Goal: Task Accomplishment & Management: Use online tool/utility

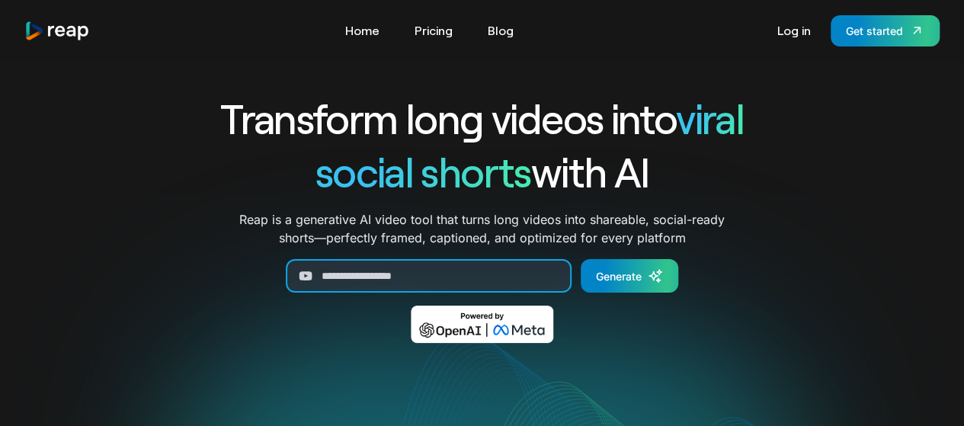
click at [425, 276] on input "Generate Form" at bounding box center [429, 276] width 286 height 34
paste input "**********"
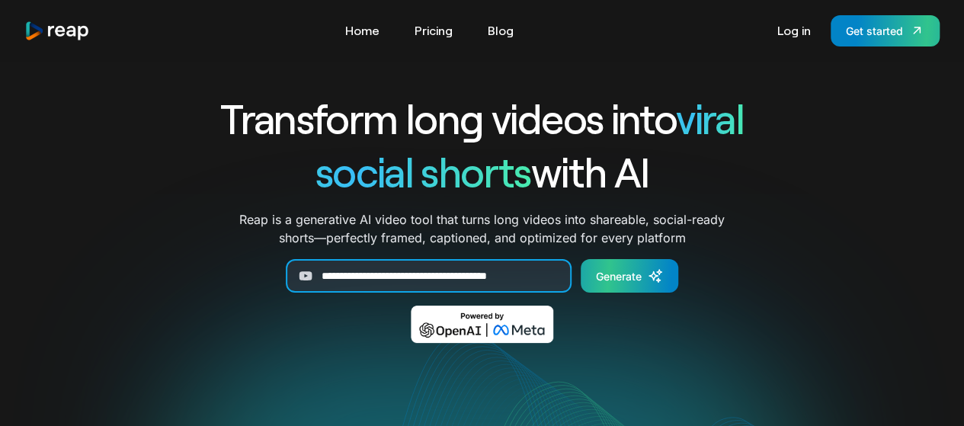
type input "**********"
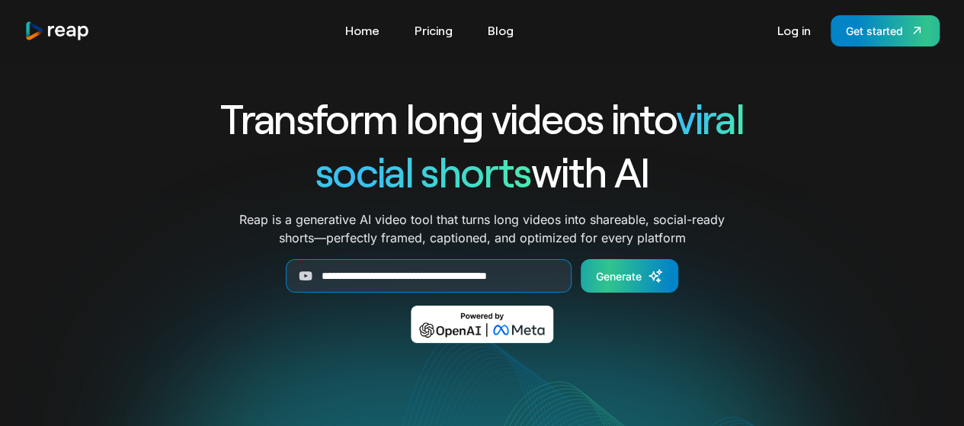
scroll to position [0, 0]
click at [629, 286] on link "Generate" at bounding box center [630, 276] width 98 height 34
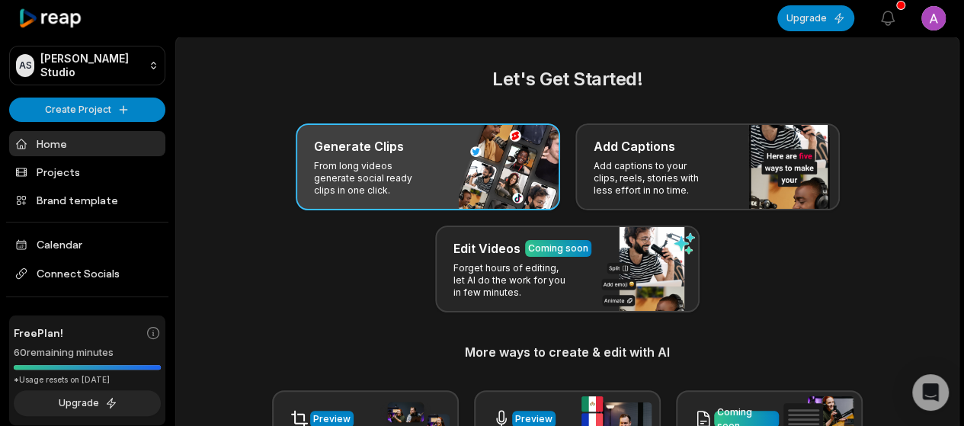
click at [456, 136] on div "Generate Clips From long videos generate social ready clips in one click." at bounding box center [428, 166] width 265 height 87
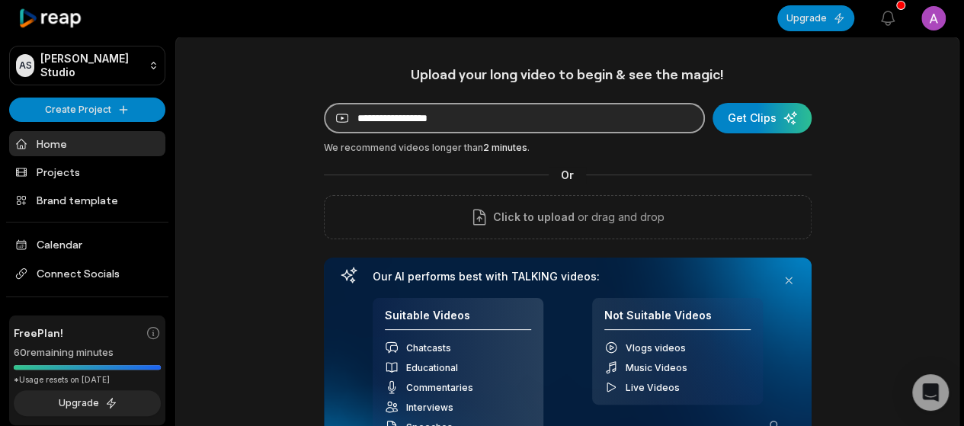
click at [511, 125] on input at bounding box center [514, 118] width 381 height 30
paste input "**********"
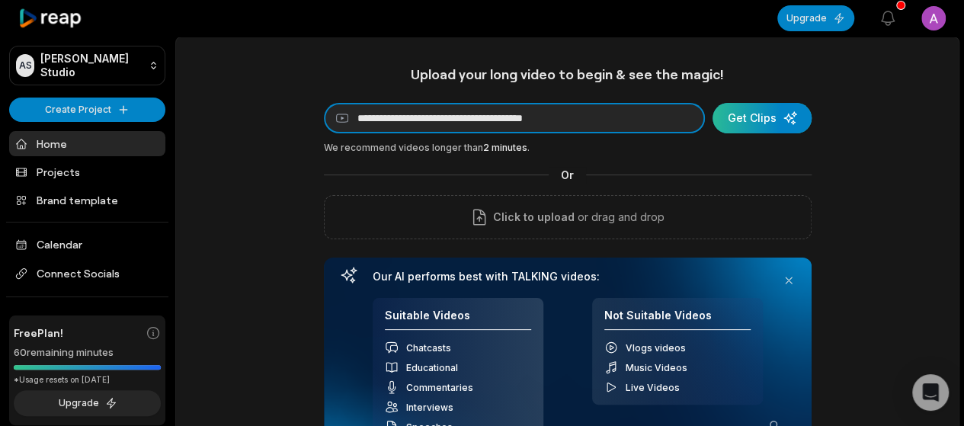
type input "**********"
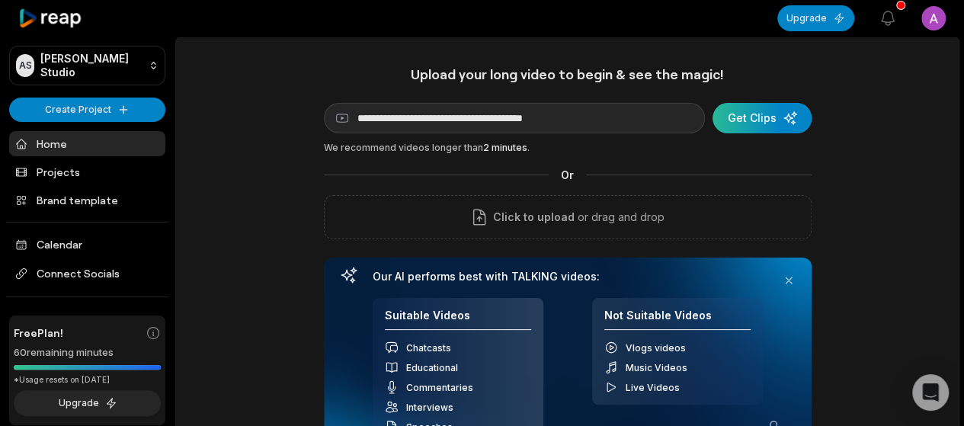
click at [751, 129] on div "submit" at bounding box center [762, 118] width 99 height 30
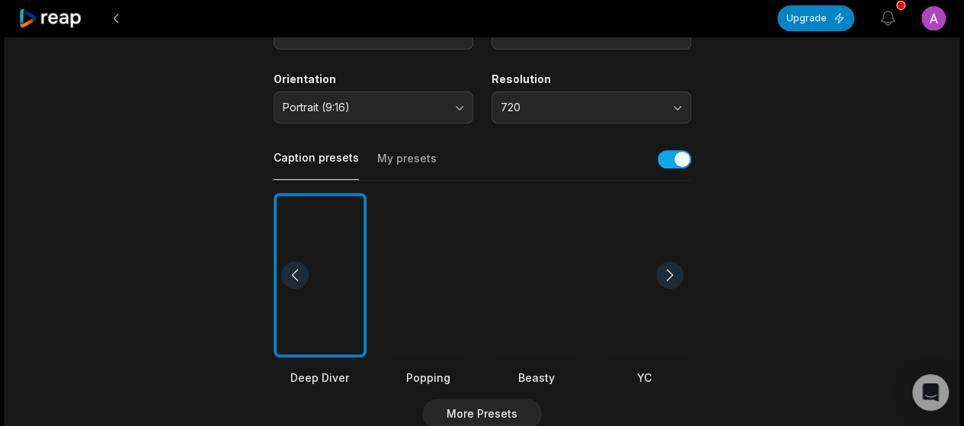
scroll to position [406, 0]
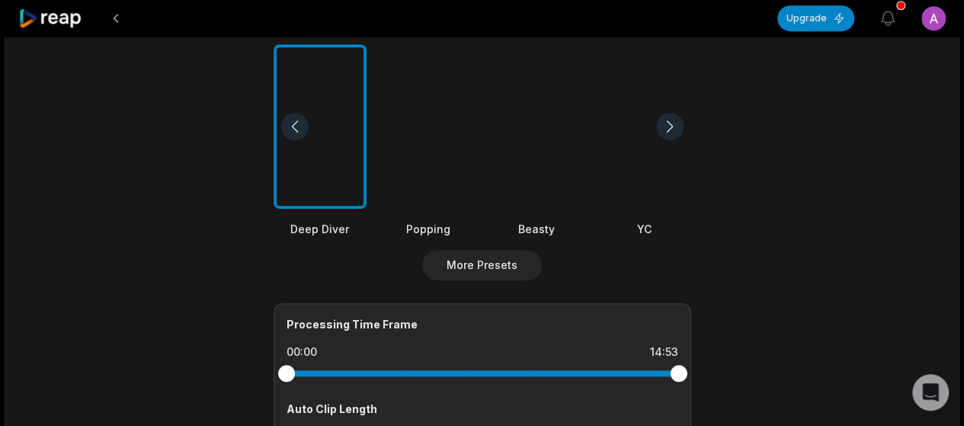
click at [422, 168] on div at bounding box center [428, 126] width 93 height 165
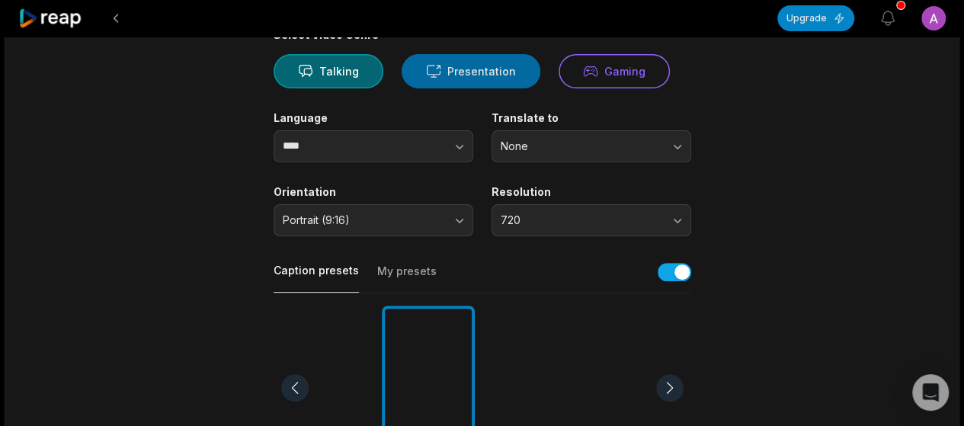
scroll to position [203, 0]
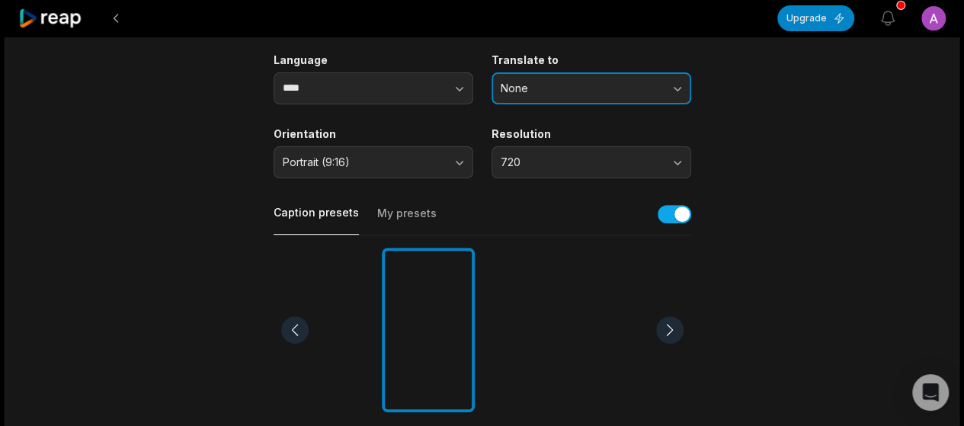
click at [572, 86] on span "None" at bounding box center [581, 89] width 160 height 14
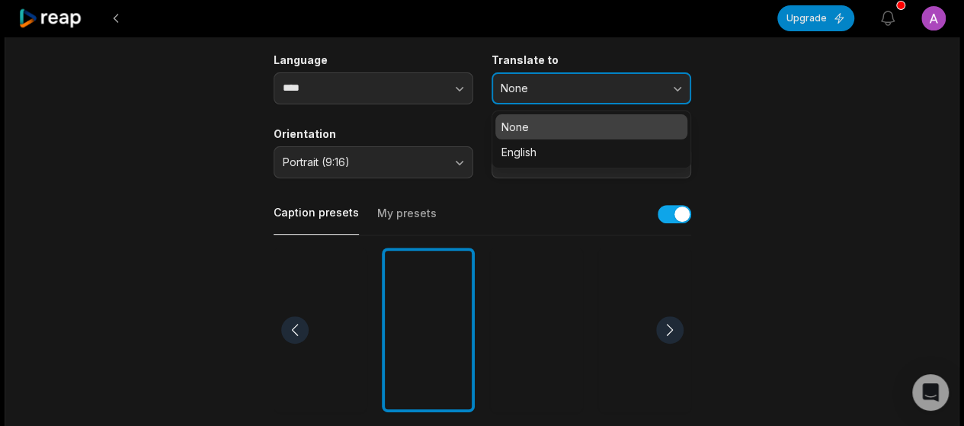
click at [572, 86] on span "None" at bounding box center [581, 89] width 160 height 14
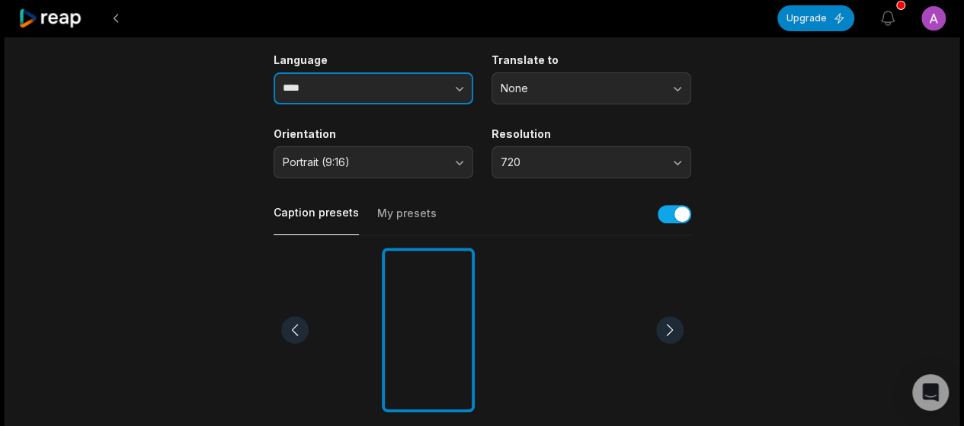
click at [440, 79] on button "button" at bounding box center [429, 88] width 87 height 32
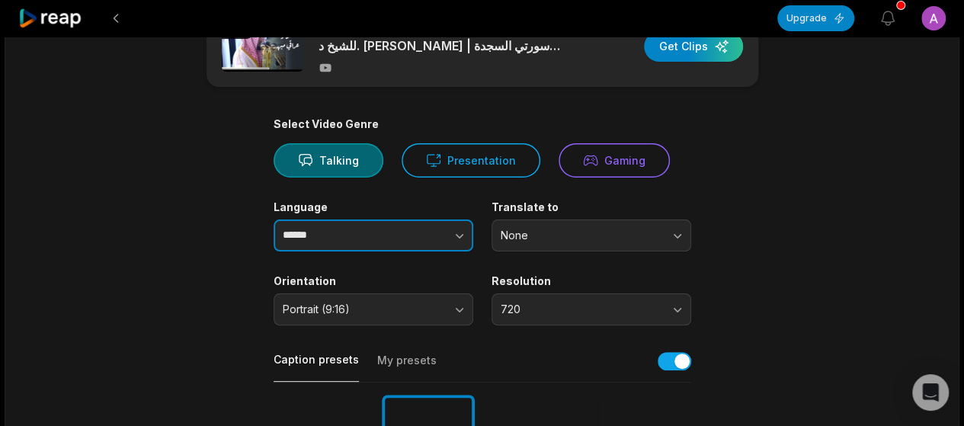
scroll to position [0, 0]
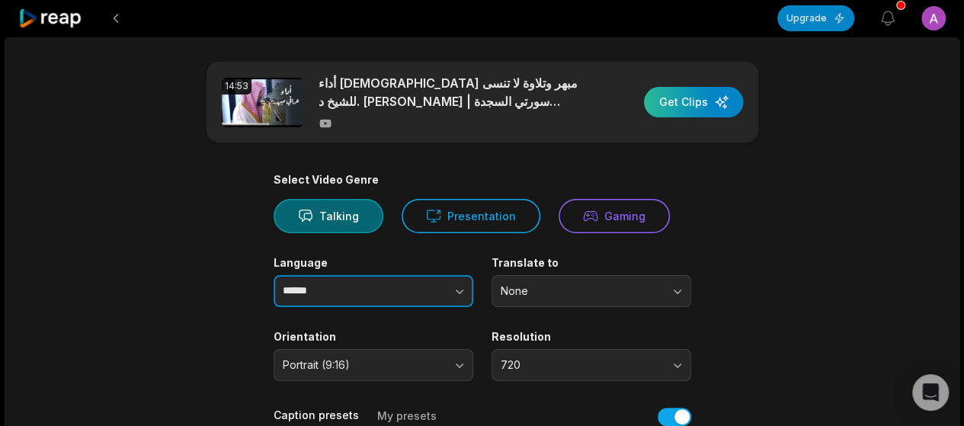
type input "******"
click at [681, 111] on div "button" at bounding box center [693, 102] width 99 height 30
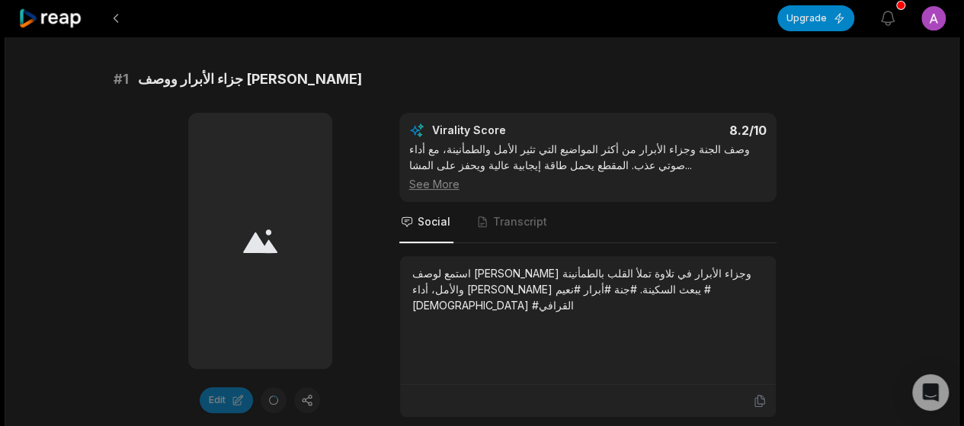
scroll to position [203, 0]
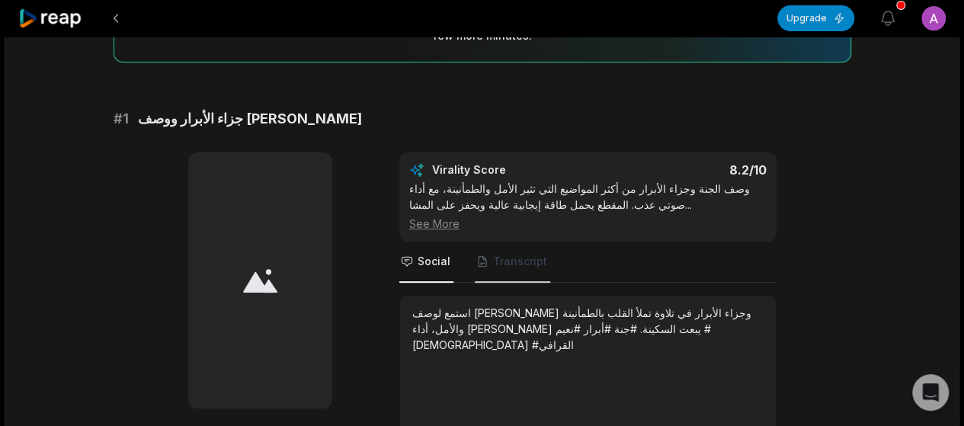
click at [520, 258] on span "Transcript" at bounding box center [520, 261] width 54 height 15
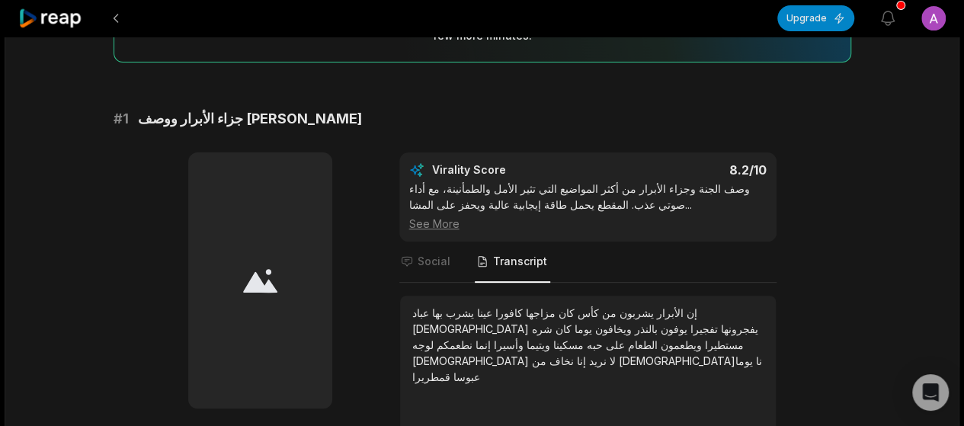
click at [421, 227] on div "See More" at bounding box center [588, 224] width 358 height 16
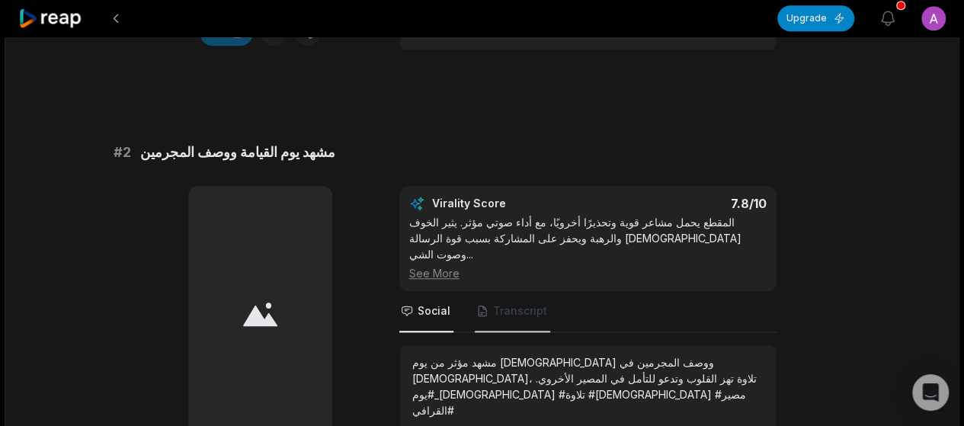
scroll to position [813, 0]
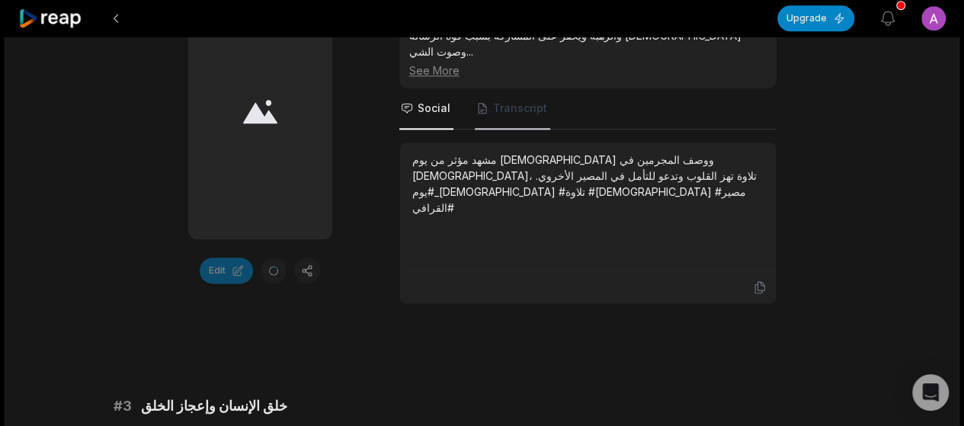
click at [491, 88] on span "Transcript" at bounding box center [512, 108] width 75 height 41
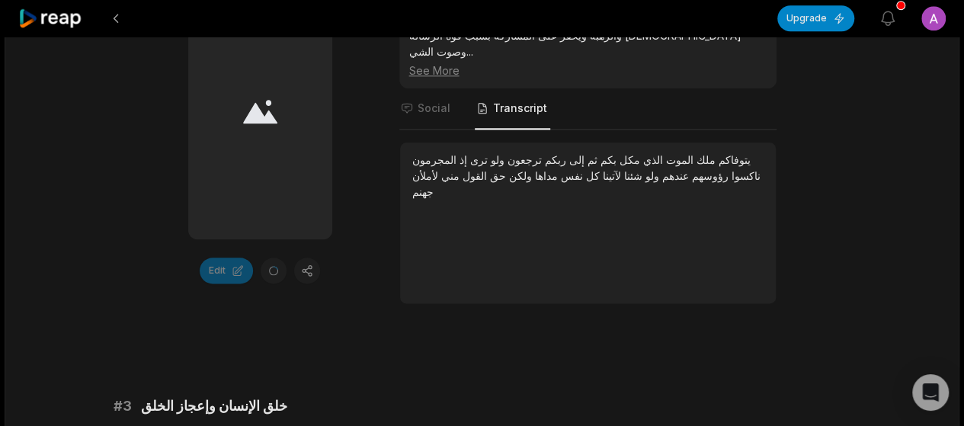
scroll to position [1016, 0]
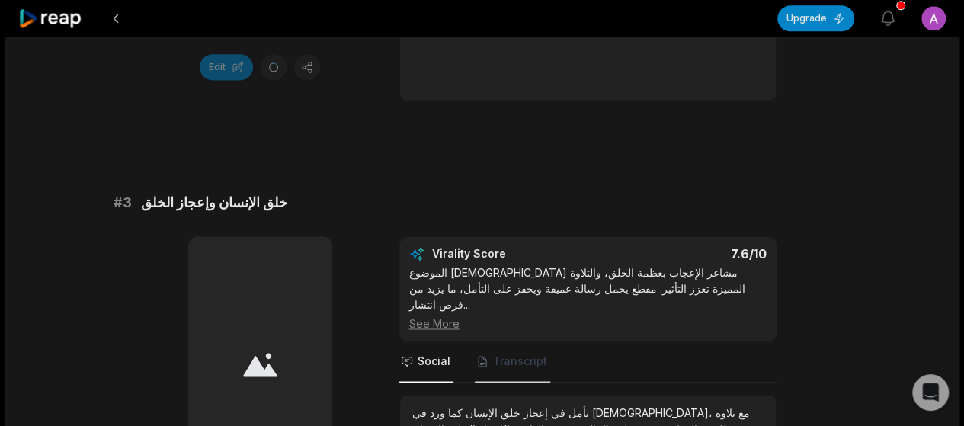
click at [503, 354] on span "Transcript" at bounding box center [520, 361] width 54 height 15
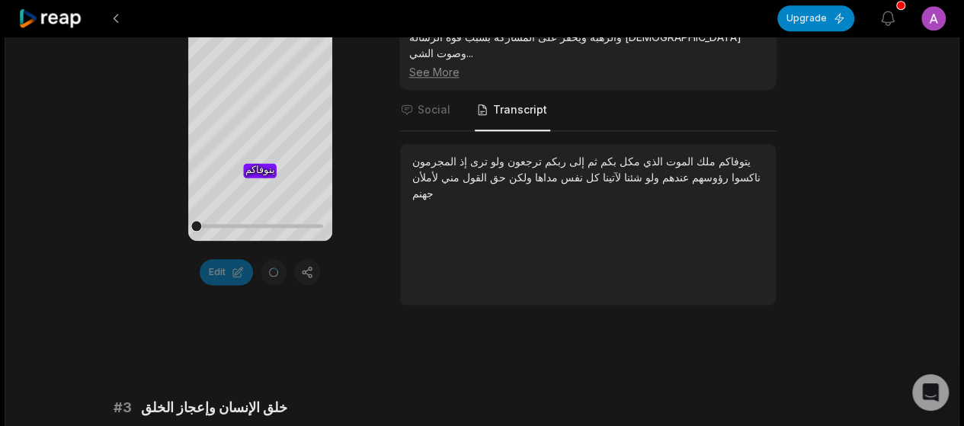
scroll to position [813, 0]
click at [258, 110] on icon at bounding box center [259, 109] width 11 height 13
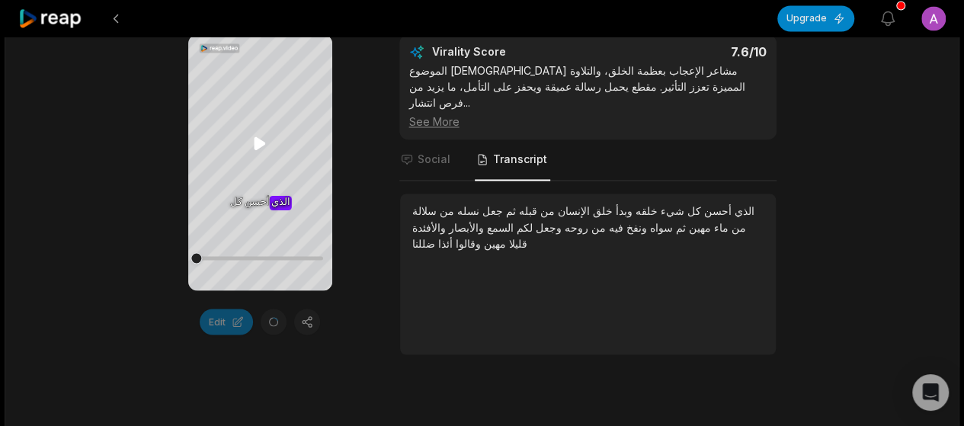
scroll to position [1220, 0]
click at [252, 150] on icon at bounding box center [260, 142] width 18 height 18
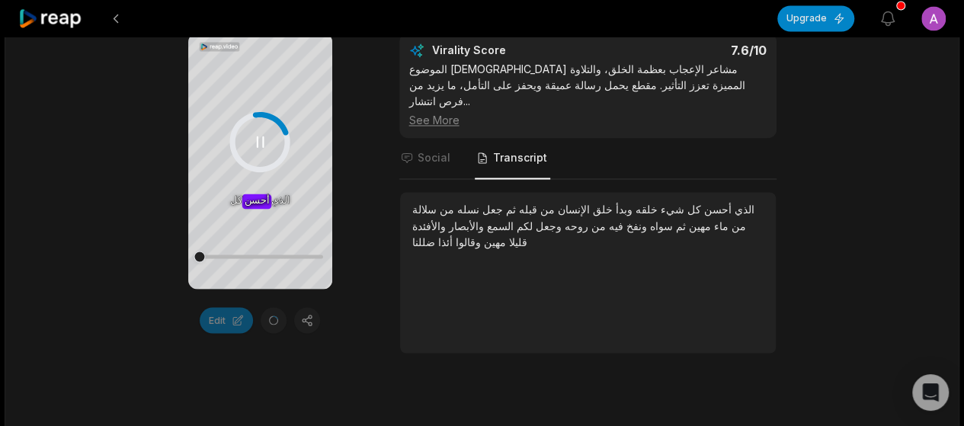
click at [197, 261] on div at bounding box center [199, 256] width 11 height 11
click at [460, 235] on span "وقالوا" at bounding box center [467, 241] width 28 height 13
click at [416, 235] on span "ضللنا" at bounding box center [423, 241] width 23 height 13
click at [446, 219] on span "والأفئدة" at bounding box center [429, 225] width 34 height 13
click at [506, 235] on span "قليلا" at bounding box center [516, 241] width 21 height 13
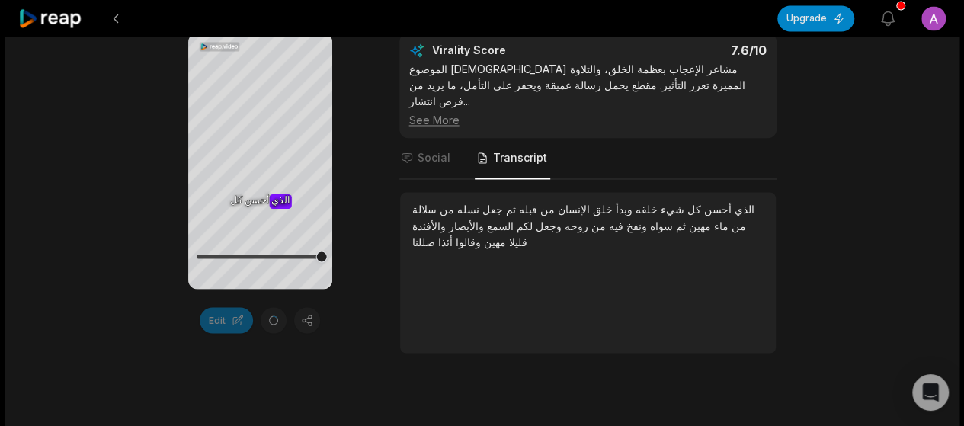
click at [506, 235] on span "قليلا" at bounding box center [516, 241] width 21 height 13
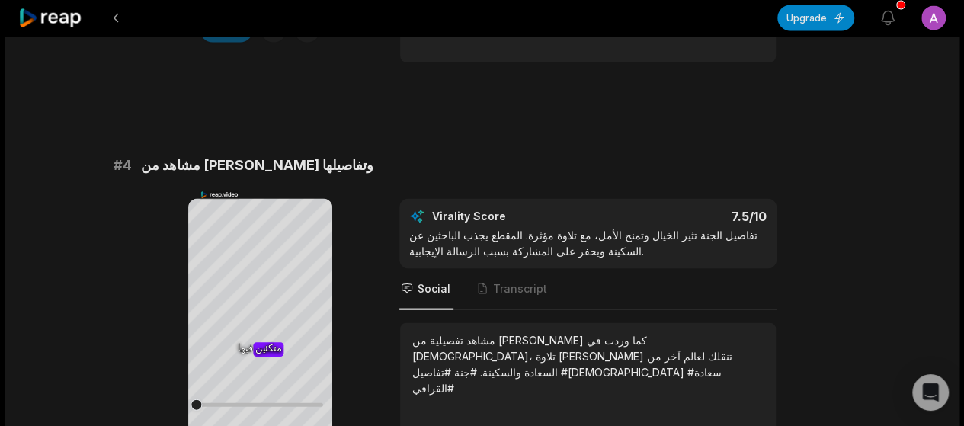
scroll to position [1626, 0]
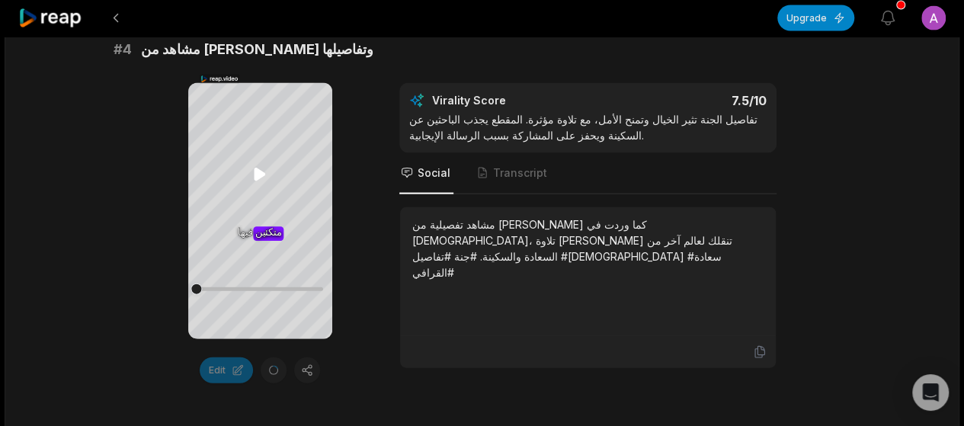
click at [258, 172] on icon at bounding box center [259, 174] width 11 height 13
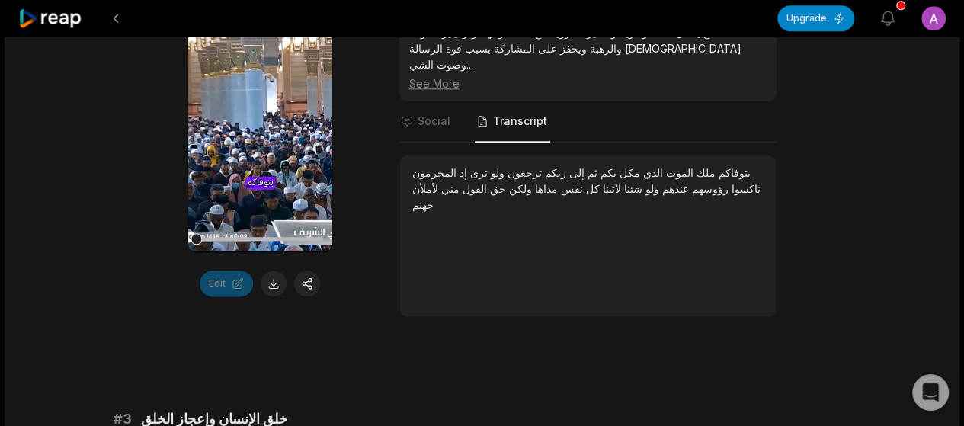
scroll to position [813, 0]
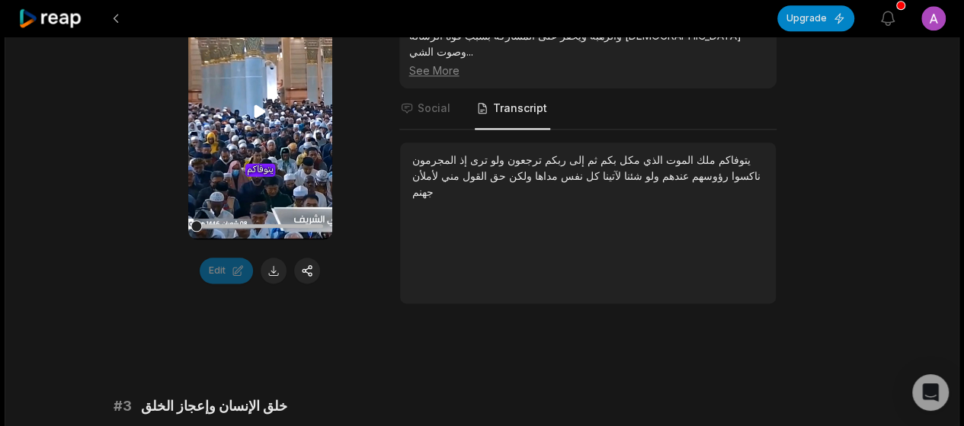
click at [252, 104] on icon at bounding box center [260, 111] width 18 height 18
click at [256, 108] on icon at bounding box center [260, 111] width 18 height 18
click at [422, 101] on span "Social" at bounding box center [434, 108] width 33 height 15
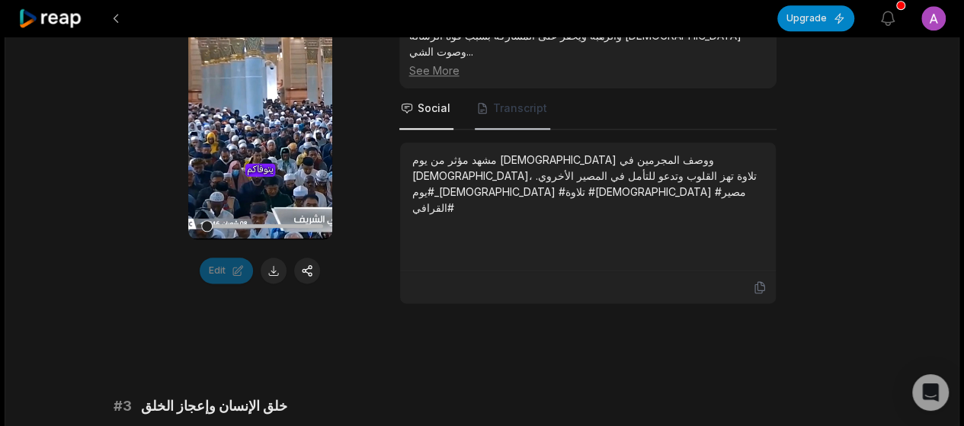
click at [506, 101] on span "Transcript" at bounding box center [520, 108] width 54 height 15
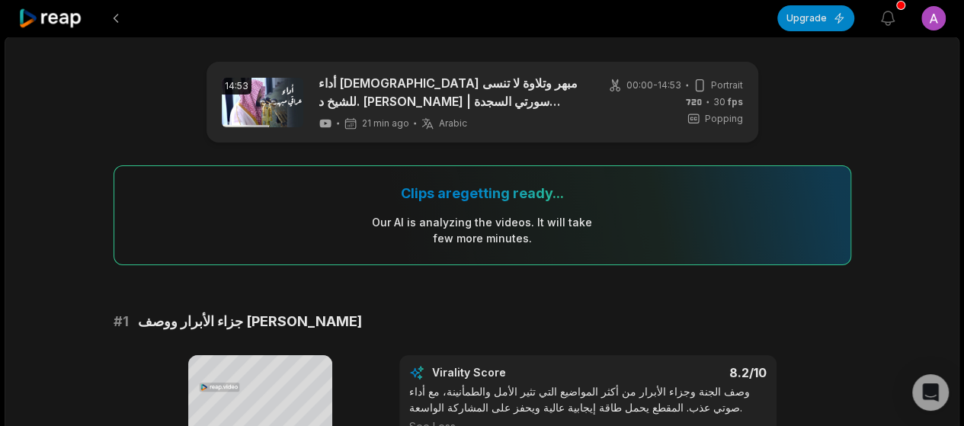
scroll to position [406, 0]
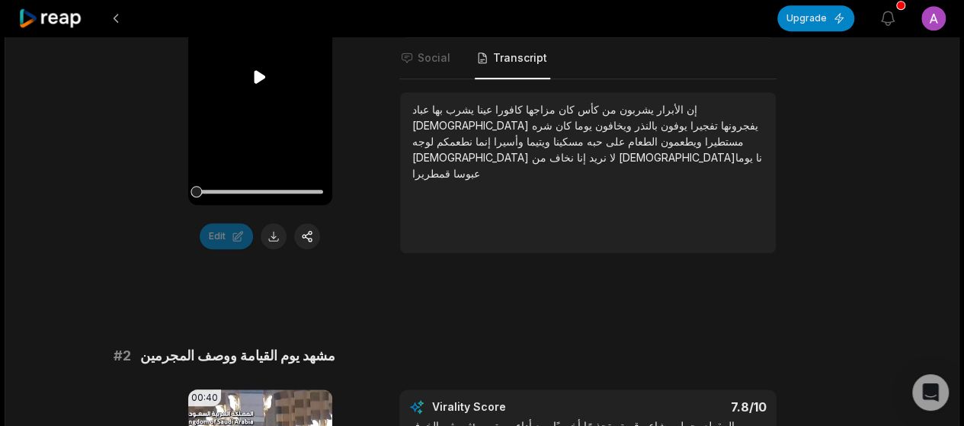
click at [253, 77] on icon at bounding box center [260, 77] width 18 height 18
click at [263, 79] on icon at bounding box center [261, 77] width 6 height 10
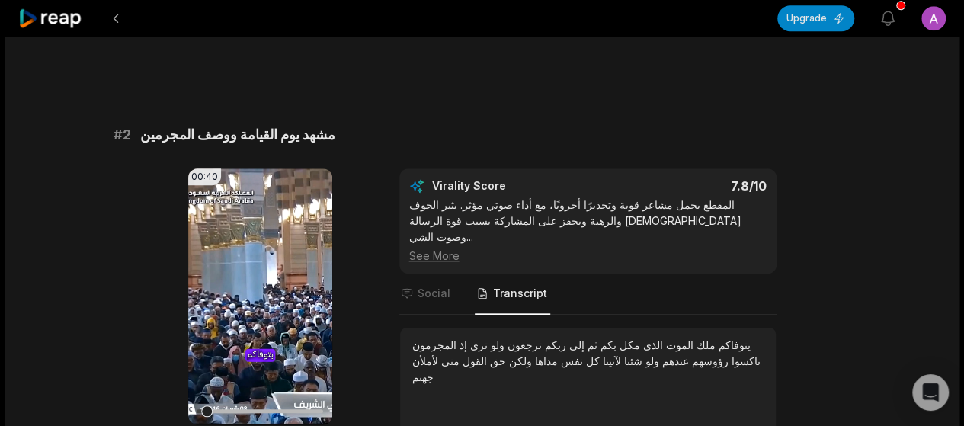
scroll to position [813, 0]
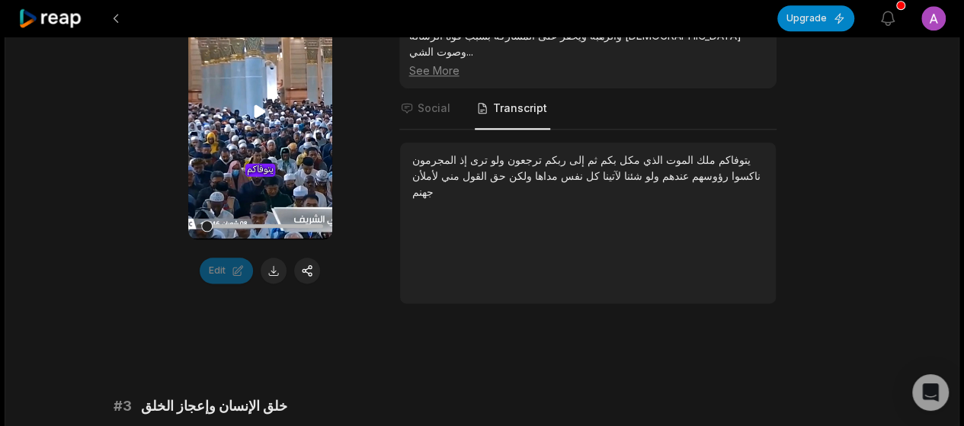
click at [260, 112] on icon at bounding box center [260, 111] width 11 height 13
click at [273, 265] on button at bounding box center [274, 271] width 26 height 26
click at [258, 111] on icon at bounding box center [260, 111] width 18 height 18
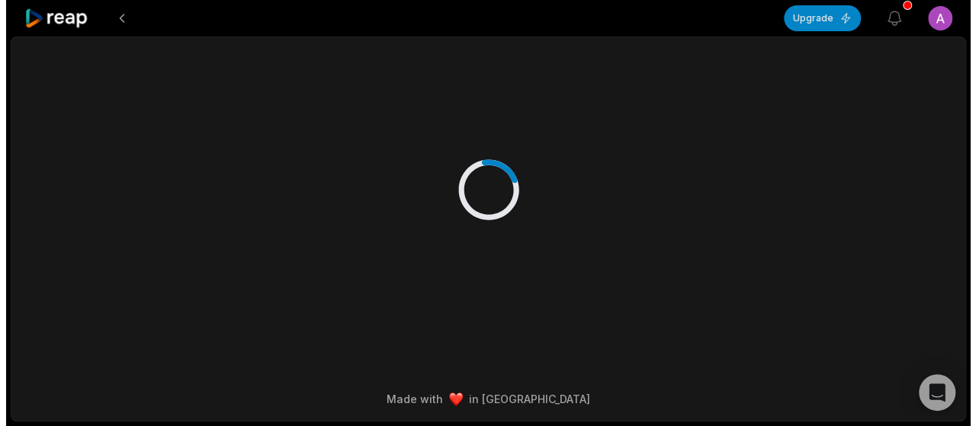
scroll to position [0, 0]
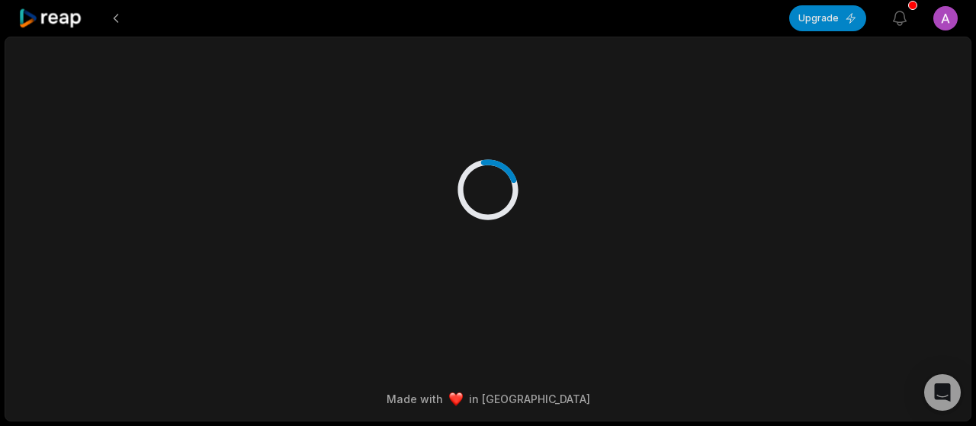
click at [546, 162] on div at bounding box center [488, 174] width 738 height 274
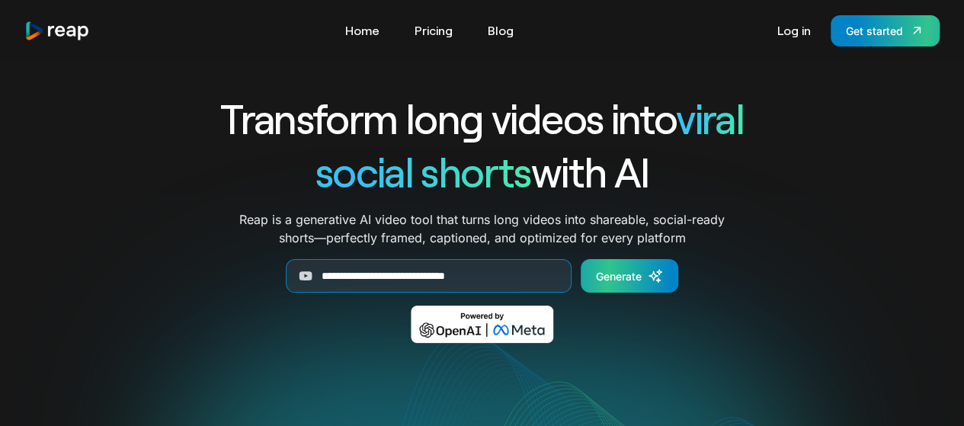
type input "**********"
click at [617, 271] on div "Generate" at bounding box center [619, 276] width 46 height 16
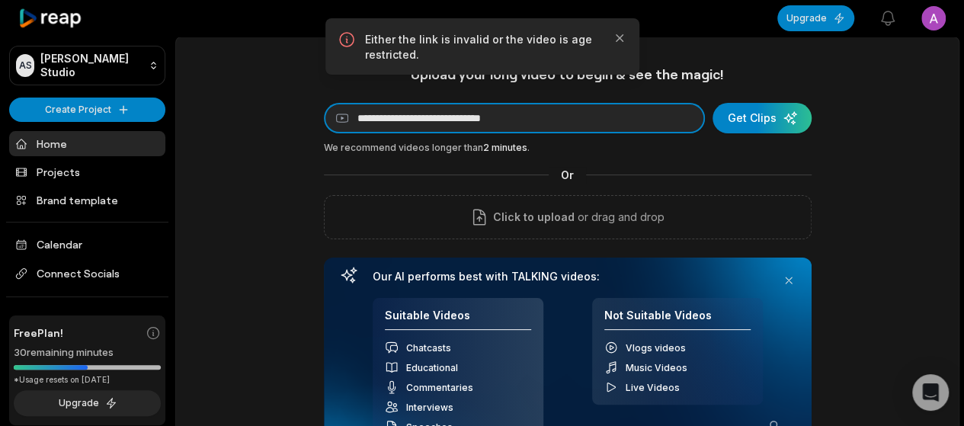
drag, startPoint x: 473, startPoint y: 117, endPoint x: 300, endPoint y: 115, distance: 172.3
click at [297, 117] on div "**********" at bounding box center [567, 426] width 783 height 720
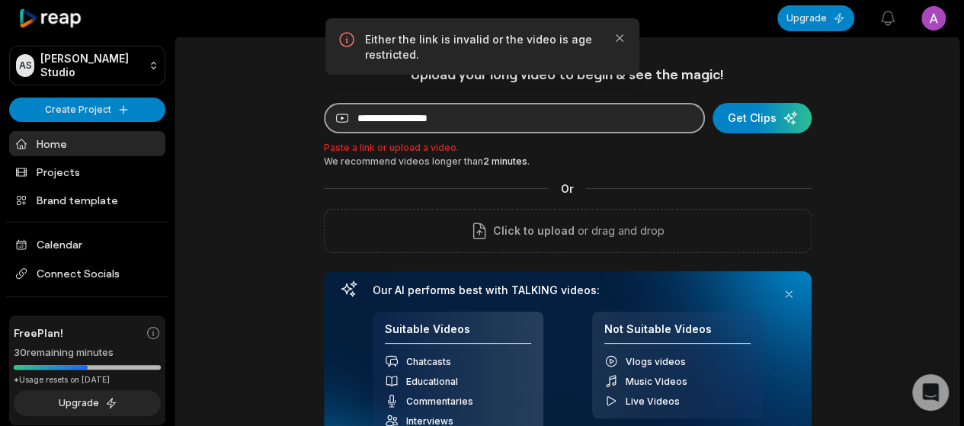
paste input "**********"
type input "**********"
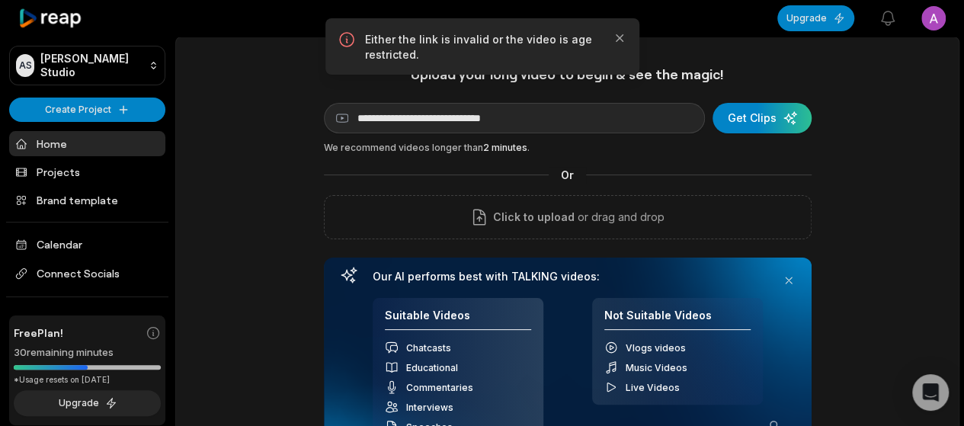
click at [264, 205] on div "**********" at bounding box center [567, 426] width 783 height 720
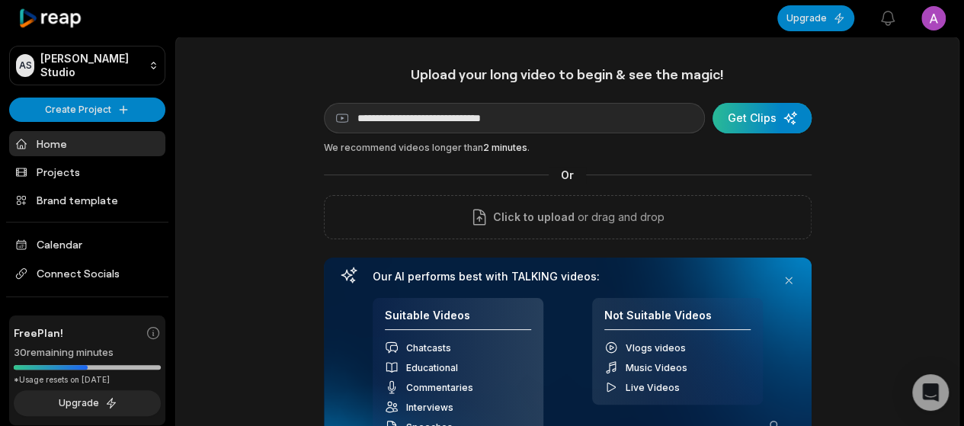
click at [737, 114] on div "submit" at bounding box center [762, 118] width 99 height 30
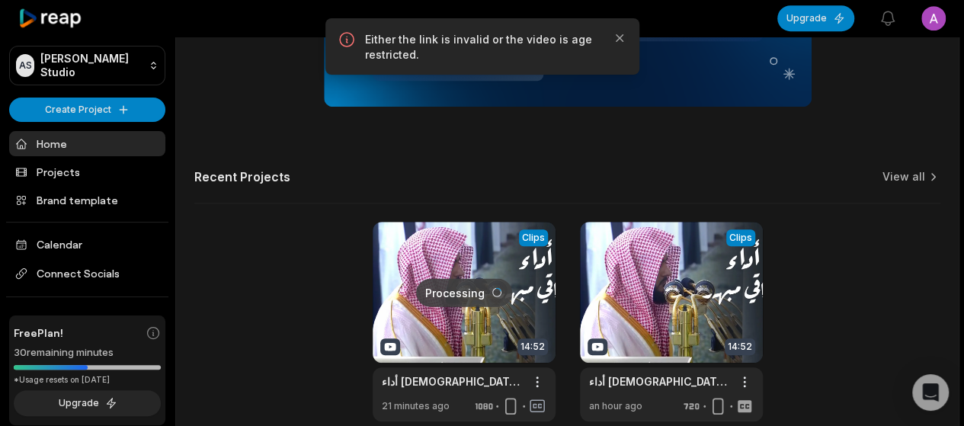
scroll to position [437, 0]
